Goal: Task Accomplishment & Management: Manage account settings

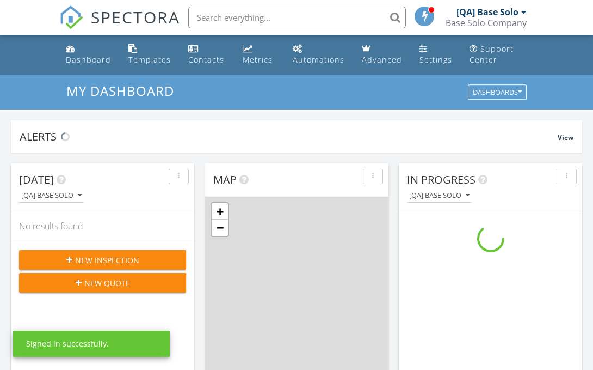
scroll to position [991, 594]
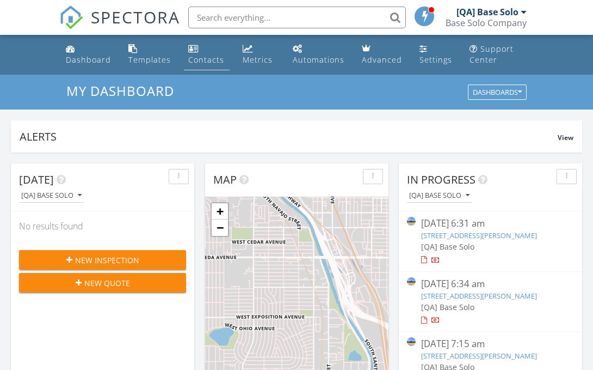
click at [206, 54] on div "Contacts" at bounding box center [206, 59] width 36 height 10
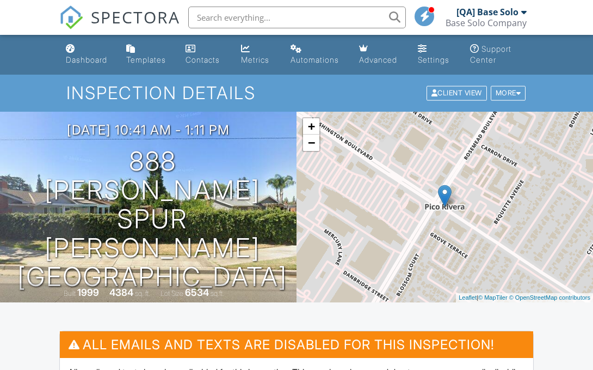
scroll to position [456, 0]
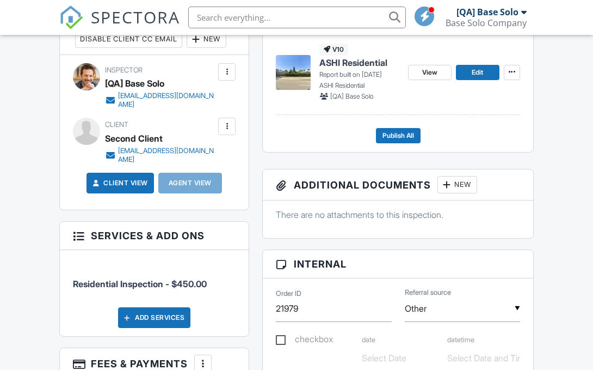
click at [459, 185] on div "New" at bounding box center [458, 184] width 40 height 17
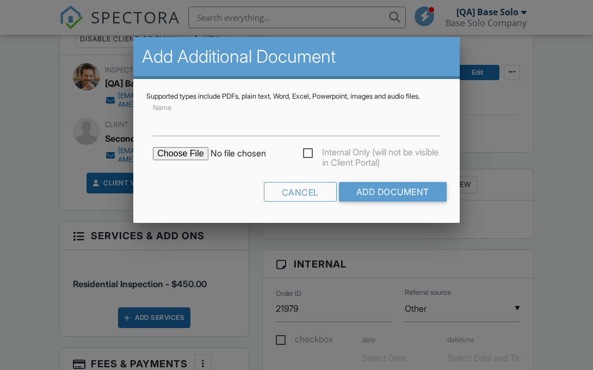
click at [533, 130] on div at bounding box center [296, 177] width 593 height 462
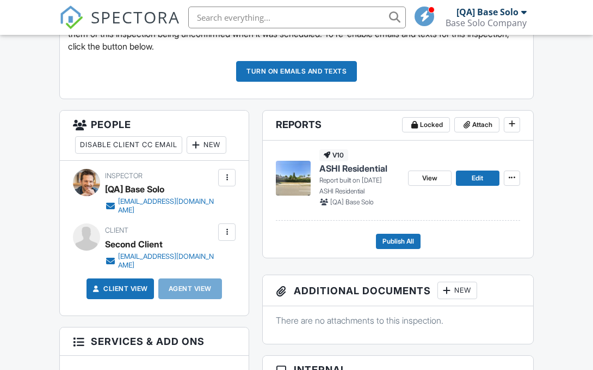
scroll to position [309, 0]
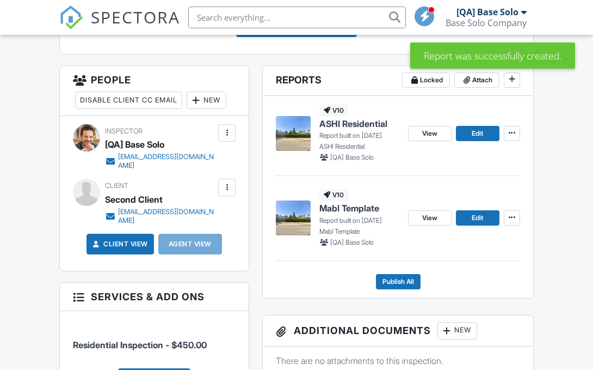
scroll to position [401, 0]
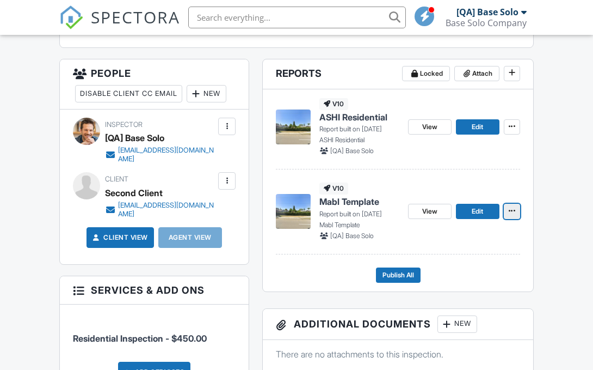
click at [516, 209] on span at bounding box center [512, 210] width 11 height 11
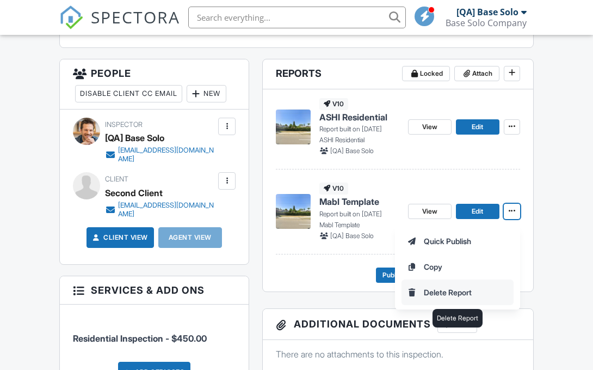
click at [480, 286] on input "Delete Report" at bounding box center [457, 292] width 111 height 24
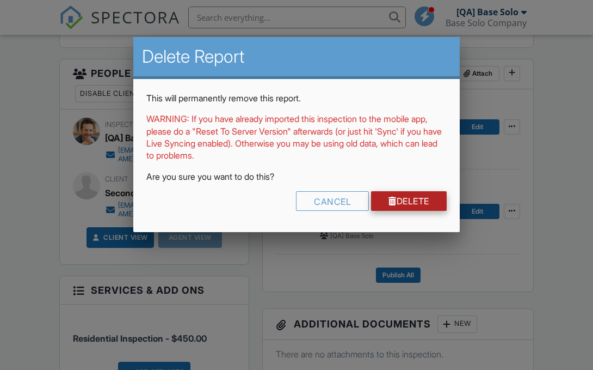
click at [389, 198] on div at bounding box center [393, 200] width 8 height 9
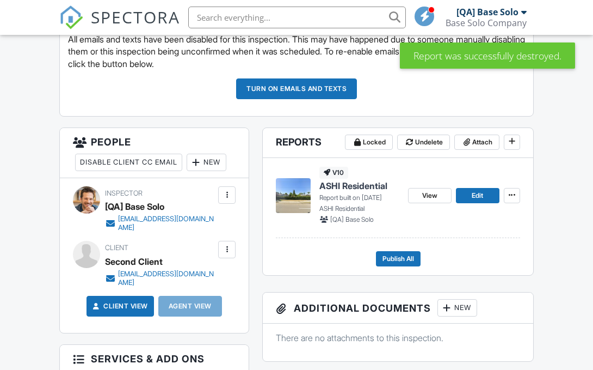
scroll to position [330, 0]
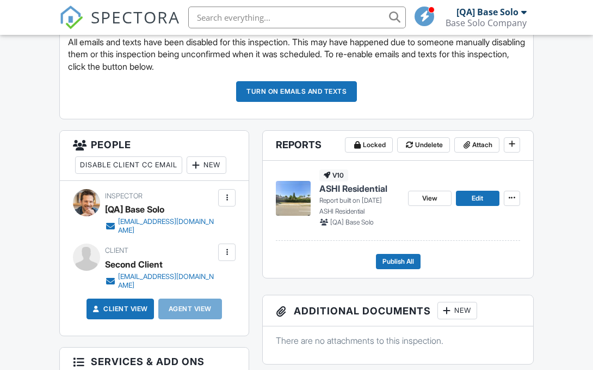
click at [459, 310] on div "New" at bounding box center [458, 310] width 40 height 17
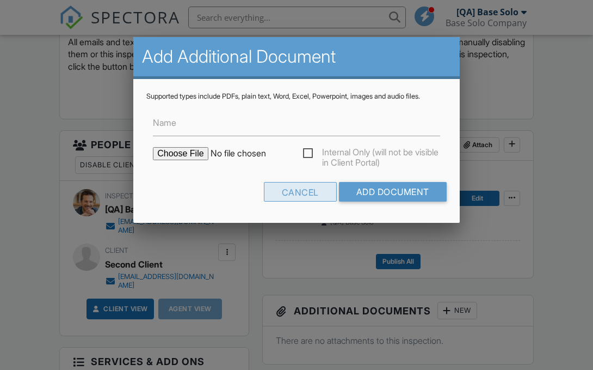
click at [285, 193] on div "Cancel" at bounding box center [300, 192] width 73 height 20
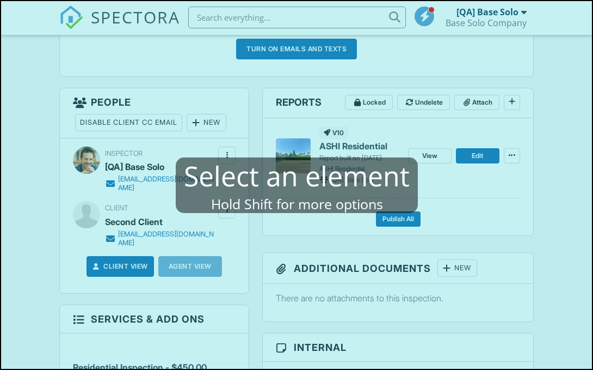
scroll to position [0, 0]
